Goal: Task Accomplishment & Management: Use online tool/utility

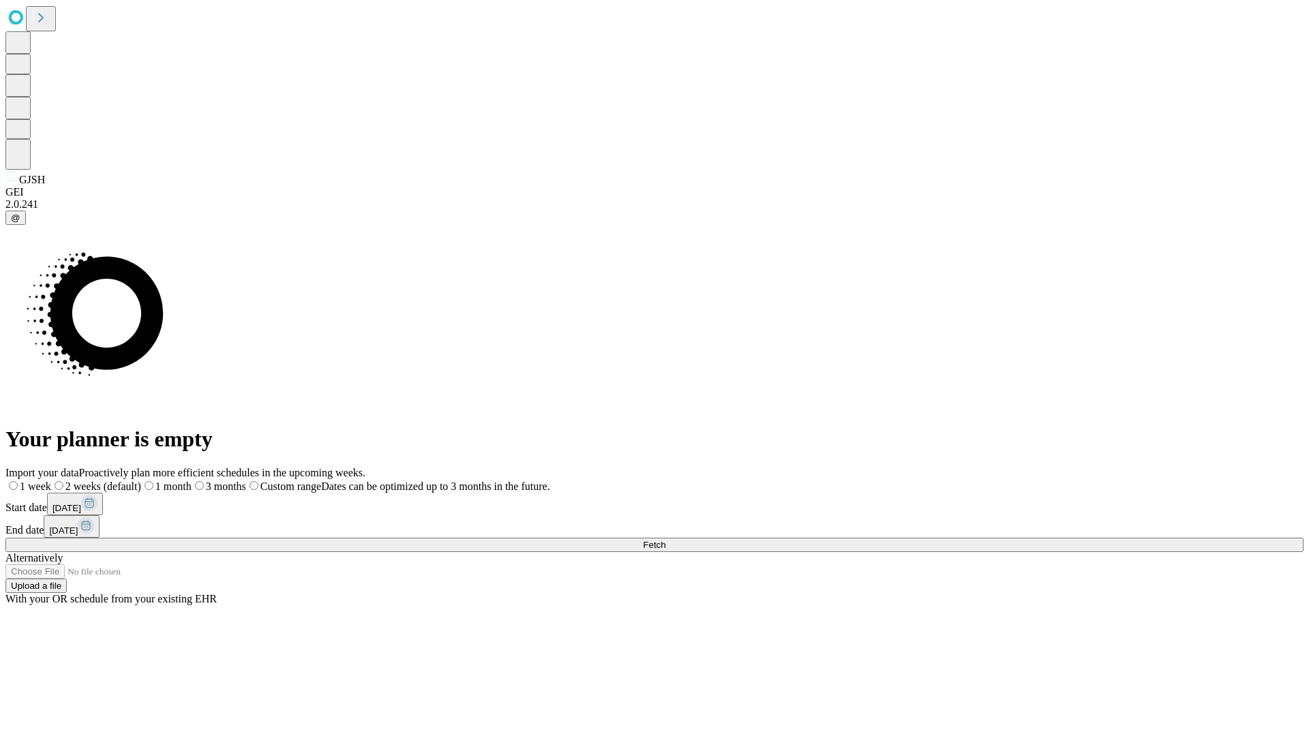
click at [665, 540] on span "Fetch" at bounding box center [654, 545] width 22 height 10
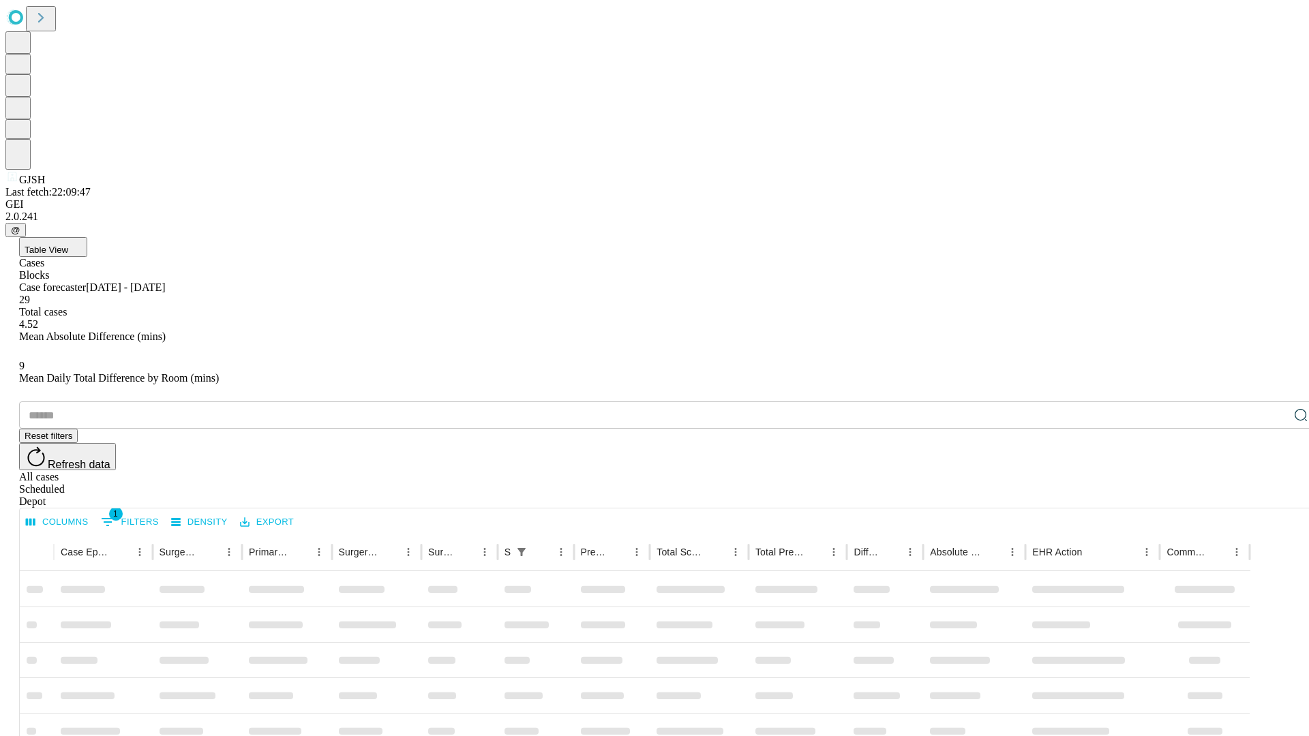
click at [1273, 496] on div "Depot" at bounding box center [668, 502] width 1298 height 12
